Goal: Task Accomplishment & Management: Complete application form

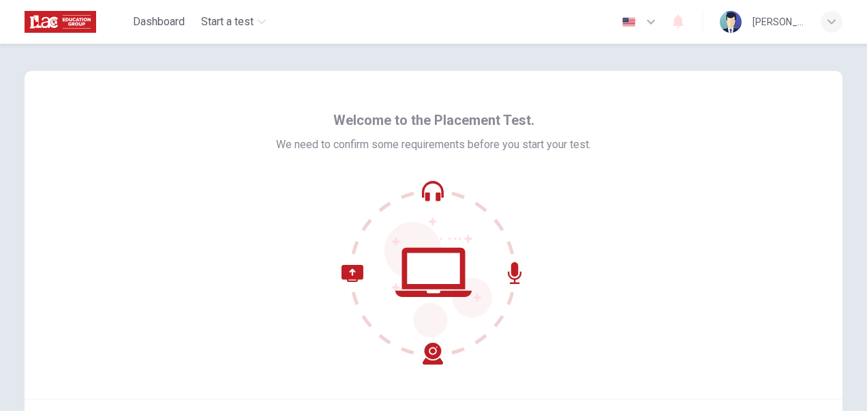
click at [647, 20] on icon "button" at bounding box center [651, 22] width 8 height 5
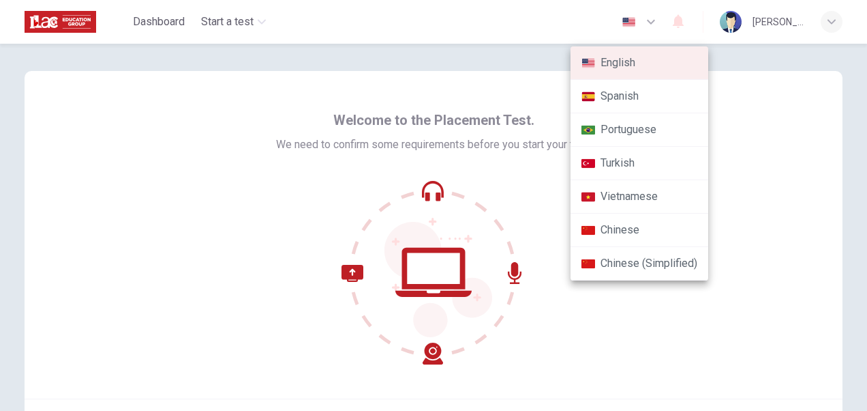
click at [492, 79] on div at bounding box center [433, 205] width 867 height 411
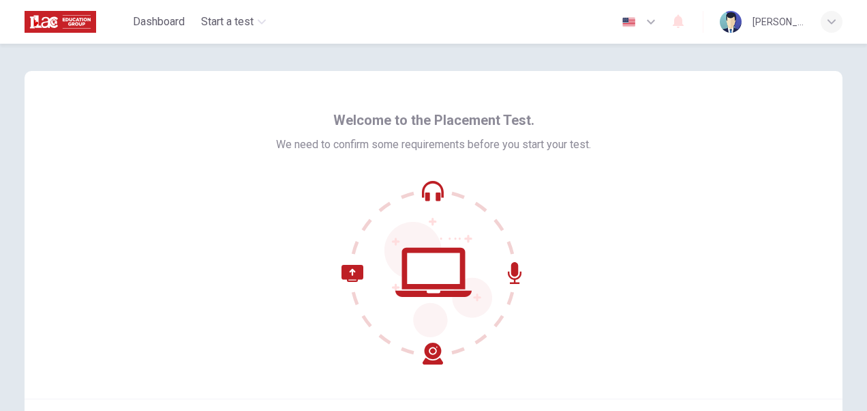
drag, startPoint x: 421, startPoint y: 235, endPoint x: 544, endPoint y: 162, distance: 142.5
drag, startPoint x: 544, startPoint y: 162, endPoint x: 248, endPoint y: 15, distance: 331.2
click at [248, 15] on span "Start a test" at bounding box center [227, 22] width 53 height 16
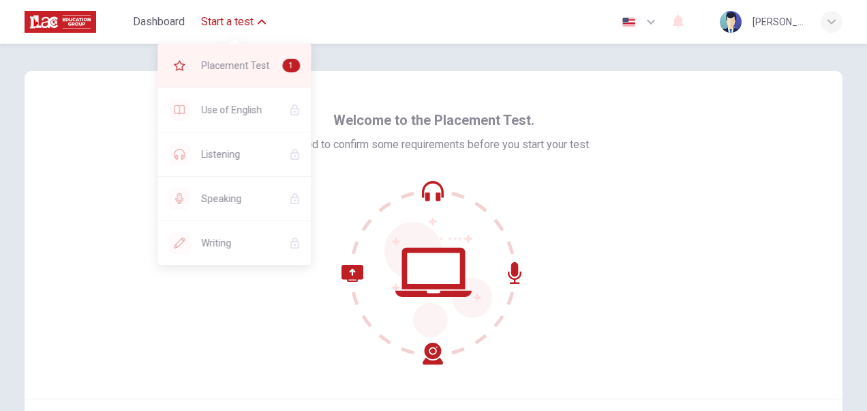
click at [248, 61] on span "Placement Test" at bounding box center [236, 65] width 70 height 16
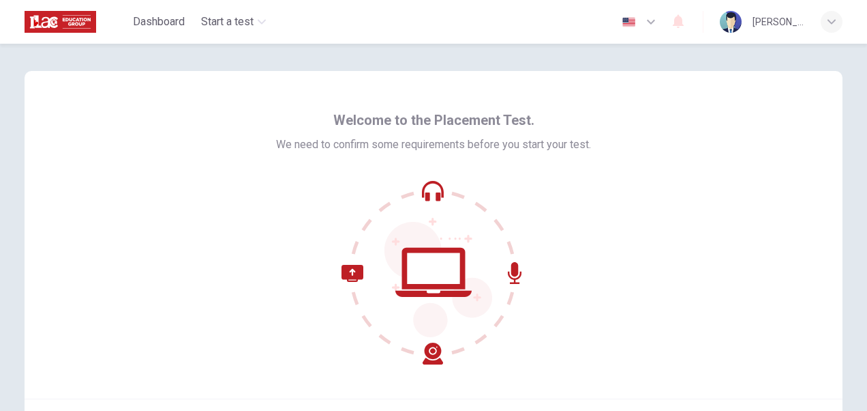
click at [430, 349] on icon at bounding box center [393, 315] width 102 height 100
click at [385, 175] on div "Welcome to the Placement Test. We need to confirm some requirements before you …" at bounding box center [433, 236] width 315 height 255
click at [833, 20] on icon "button" at bounding box center [832, 22] width 8 height 8
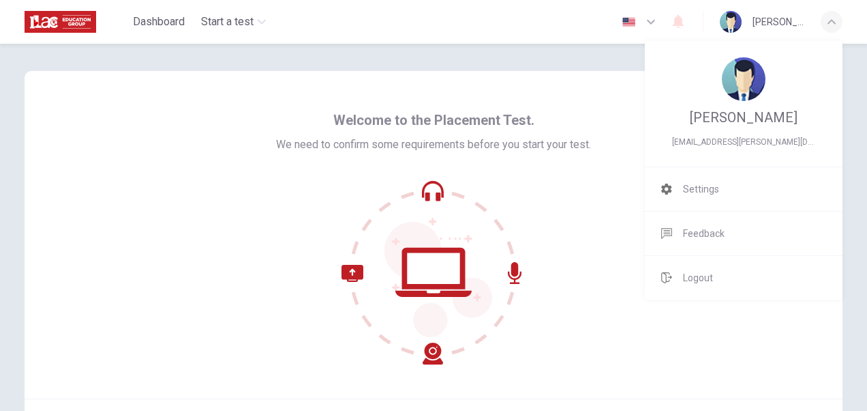
click at [177, 19] on div at bounding box center [433, 205] width 867 height 411
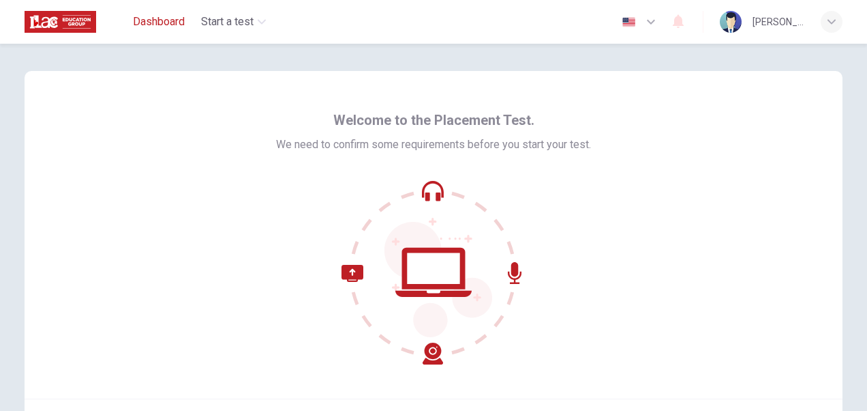
click at [177, 19] on span "Dashboard" at bounding box center [159, 22] width 52 height 16
click at [425, 274] on icon at bounding box center [434, 272] width 184 height 184
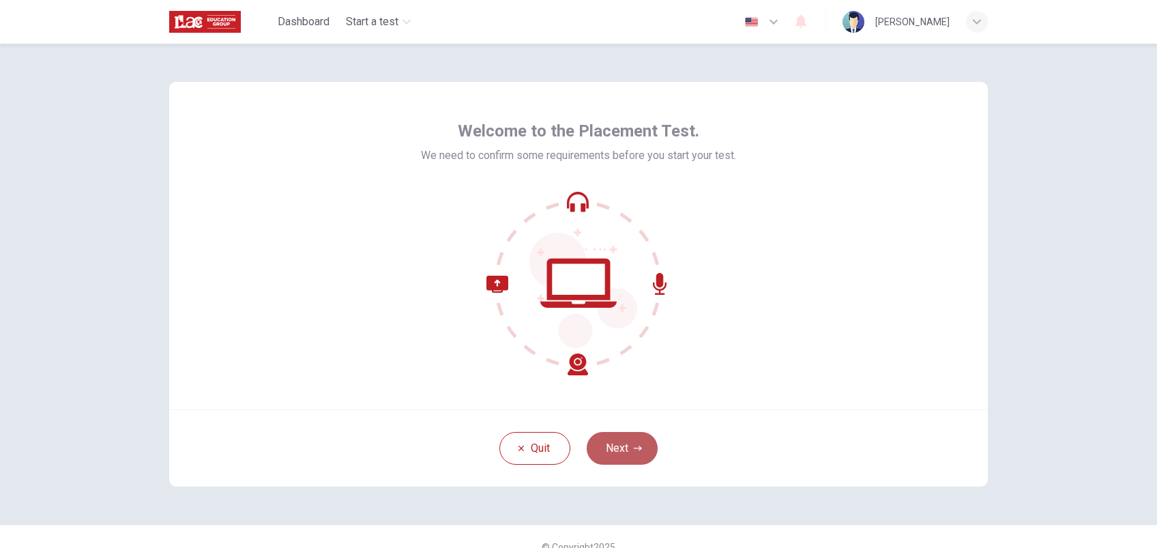
click at [621, 410] on button "Next" at bounding box center [622, 448] width 71 height 33
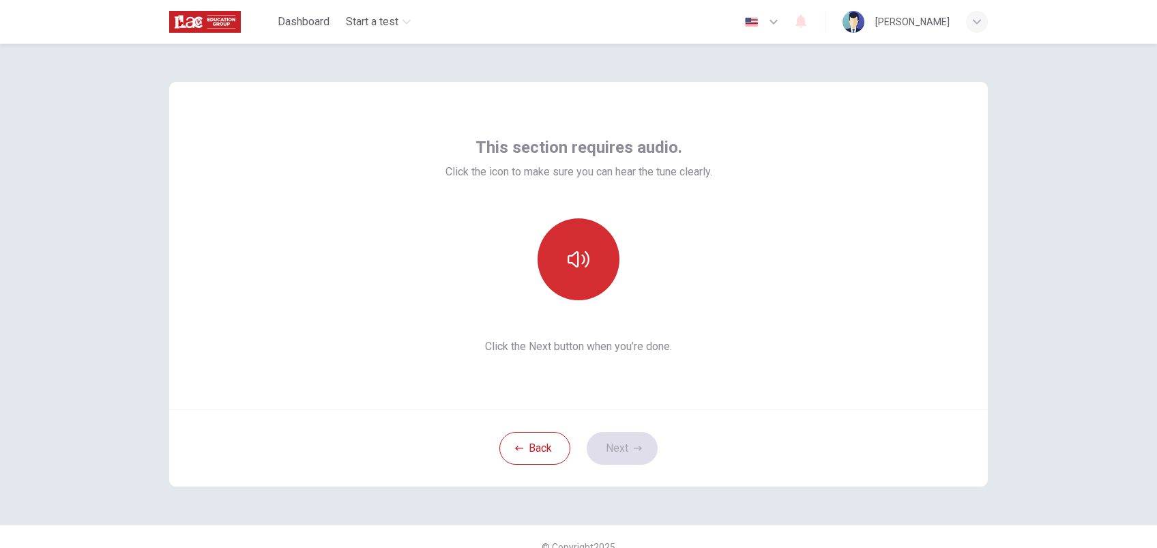
click at [574, 263] on icon "button" at bounding box center [578, 259] width 22 height 22
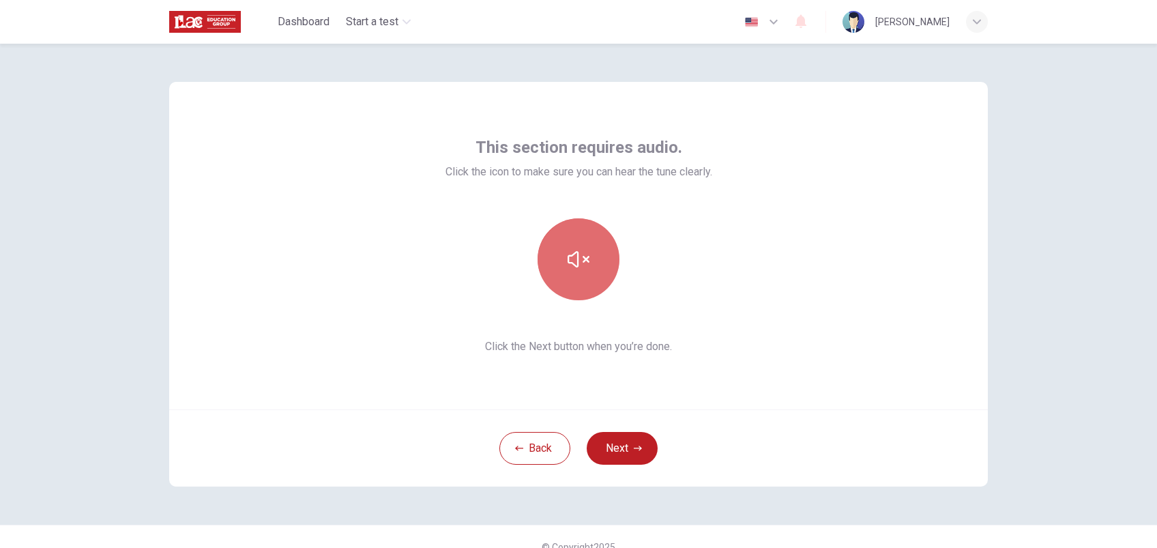
click at [574, 256] on icon "button" at bounding box center [578, 259] width 22 height 22
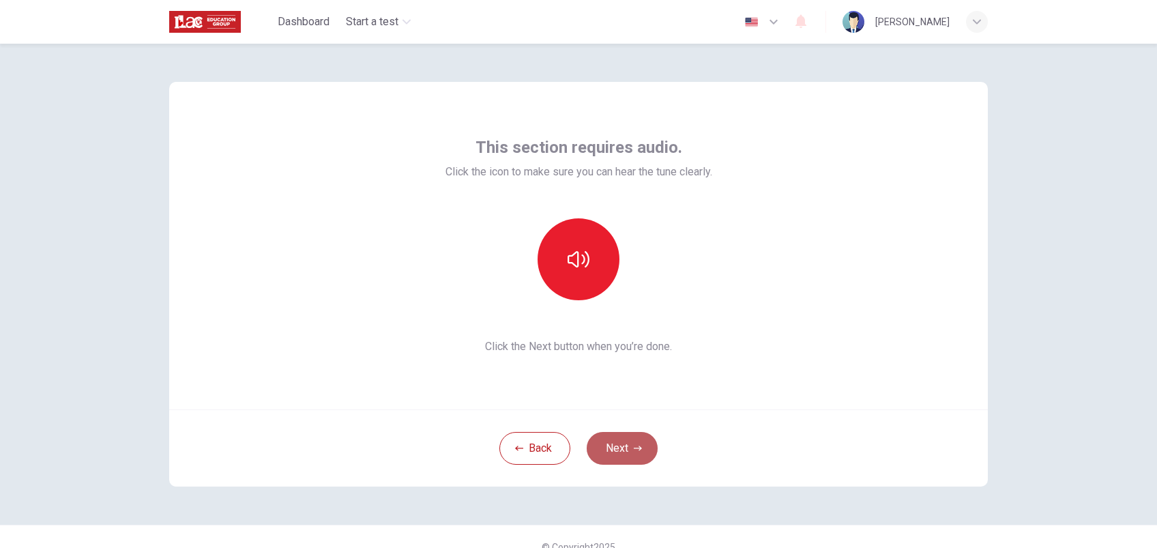
click at [627, 410] on button "Next" at bounding box center [622, 448] width 71 height 33
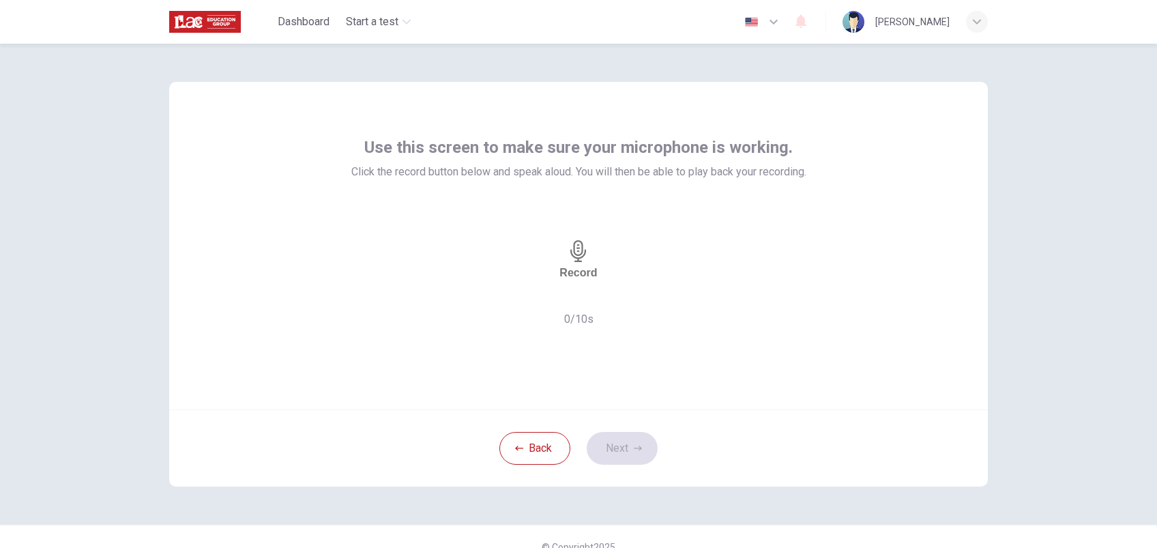
click at [568, 246] on icon "button" at bounding box center [578, 251] width 22 height 22
click at [573, 261] on div "Stop" at bounding box center [578, 259] width 25 height 126
click at [613, 410] on button "Next" at bounding box center [622, 448] width 71 height 33
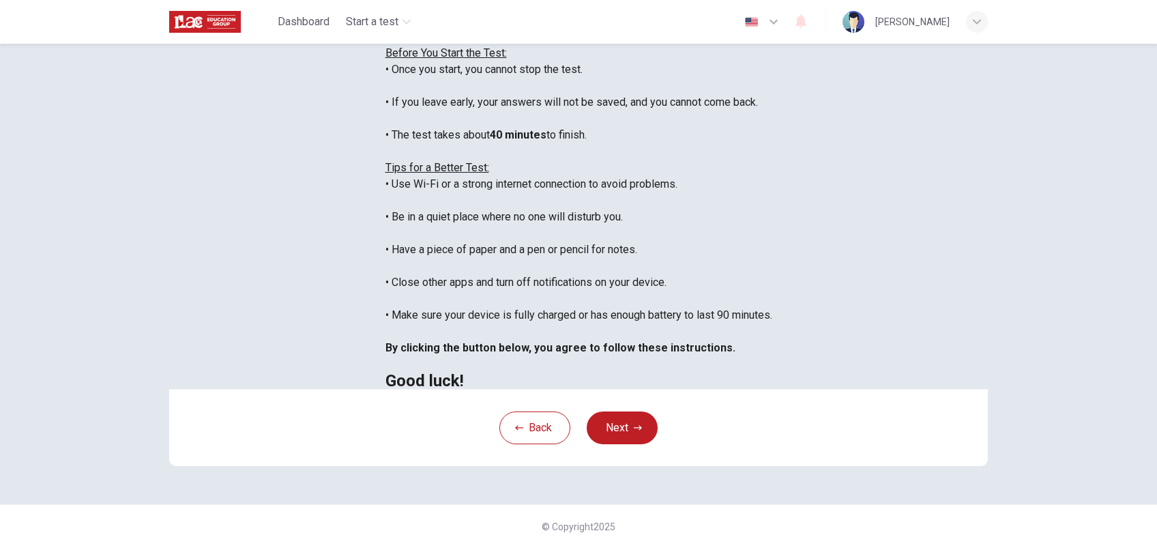
scroll to position [16, 0]
